Goal: Task Accomplishment & Management: Use online tool/utility

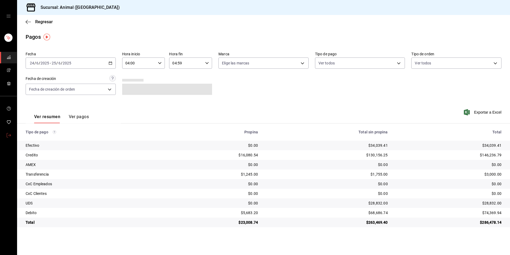
click at [7, 136] on icon "mailbox folders" at bounding box center [9, 135] width 4 height 4
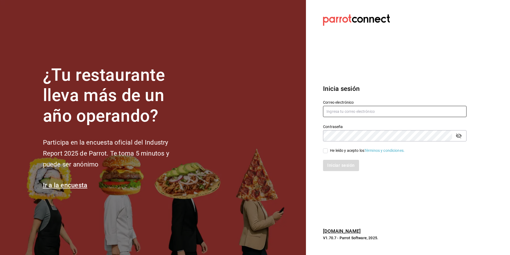
type input "[EMAIL_ADDRESS][DOMAIN_NAME]"
click at [327, 150] on input "He leído y acepto los Términos y condiciones." at bounding box center [325, 150] width 5 height 5
checkbox input "true"
click at [338, 166] on button "Iniciar sesión" at bounding box center [341, 165] width 36 height 11
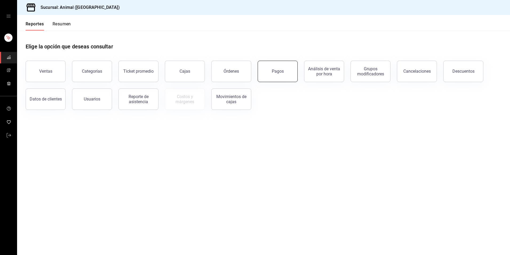
click at [279, 71] on div "Pagos" at bounding box center [278, 71] width 12 height 5
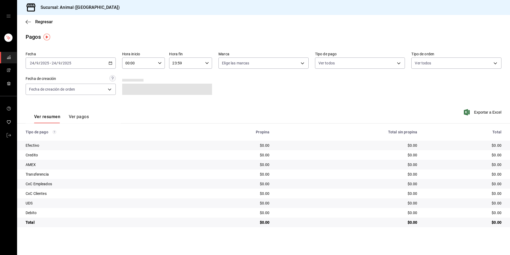
click at [110, 60] on div "2025-09-24 24 / 9 / 2025 - 2025-09-24 24 / 9 / 2025" at bounding box center [71, 62] width 90 height 11
click at [65, 81] on span "Hoy" at bounding box center [50, 79] width 41 height 6
click at [162, 64] on div "00:00 Hora inicio" at bounding box center [143, 62] width 43 height 11
click at [136, 101] on span "04" at bounding box center [132, 101] width 13 height 4
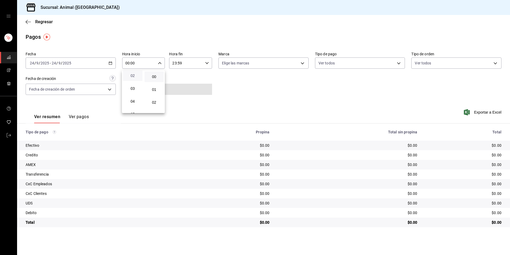
type input "04:00"
click at [207, 110] on div at bounding box center [255, 127] width 510 height 255
